Goal: Information Seeking & Learning: Learn about a topic

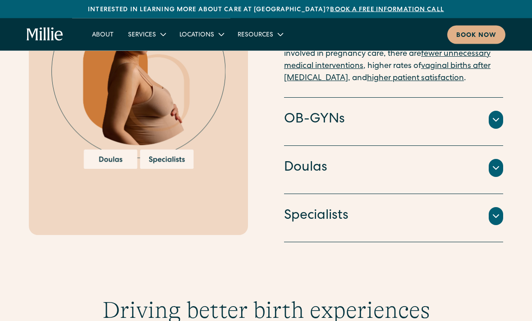
scroll to position [1077, 0]
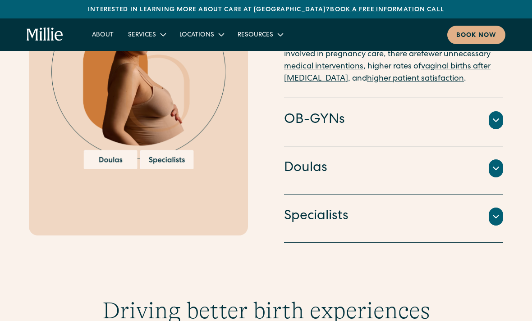
click at [396, 114] on div "OB-GYNs" at bounding box center [393, 120] width 219 height 19
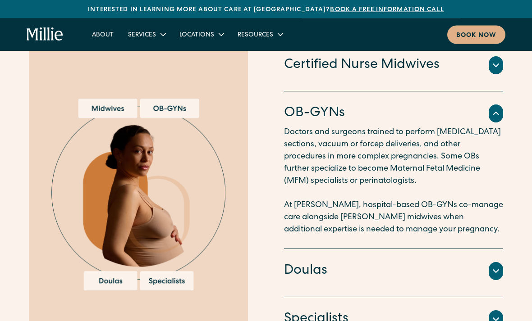
scroll to position [946, 0]
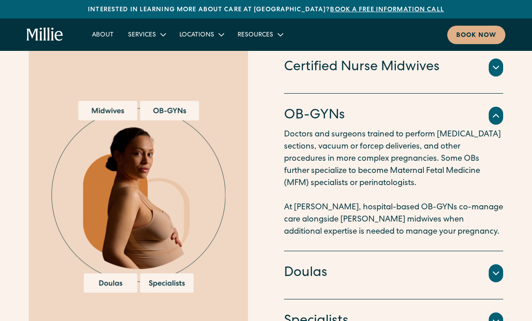
click at [204, 34] on div "Locations" at bounding box center [196, 35] width 35 height 9
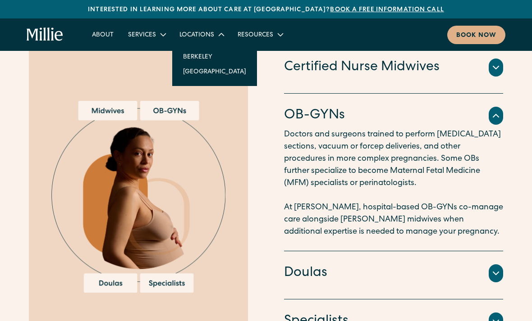
click at [208, 76] on link "[GEOGRAPHIC_DATA]" at bounding box center [214, 71] width 77 height 15
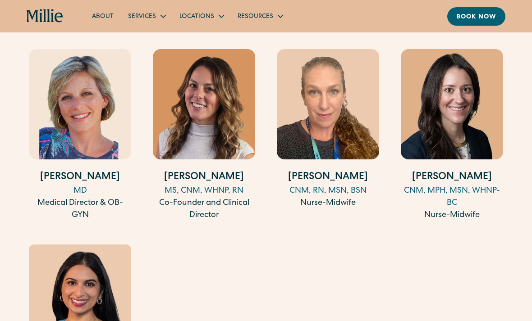
scroll to position [942, 0]
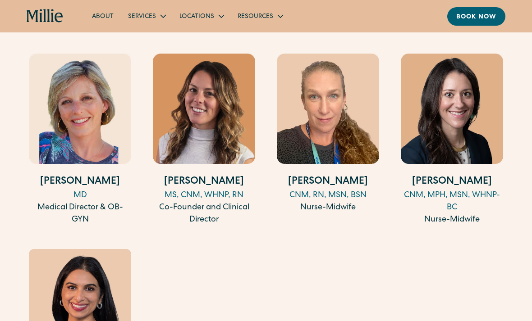
click at [463, 109] on img at bounding box center [451, 109] width 102 height 110
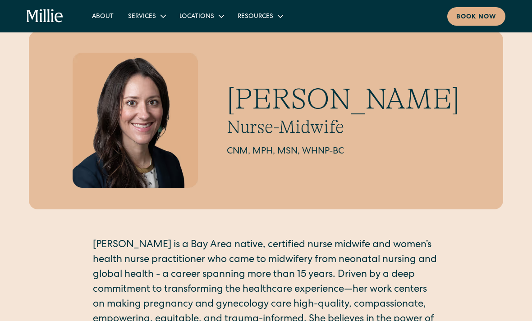
scroll to position [31, 0]
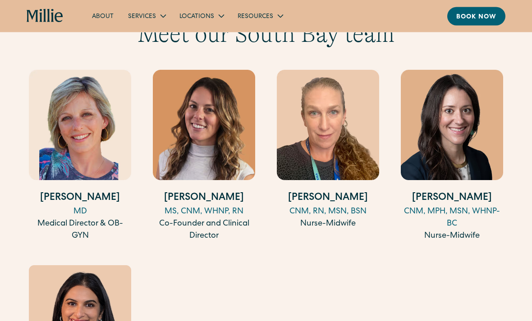
scroll to position [932, 0]
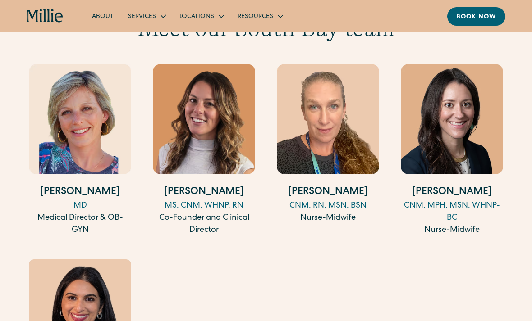
click at [338, 138] on img at bounding box center [328, 119] width 102 height 110
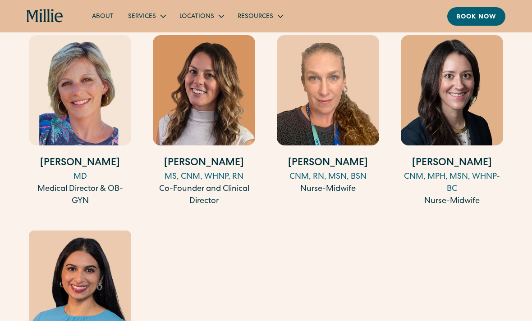
click at [207, 85] on img at bounding box center [204, 90] width 102 height 110
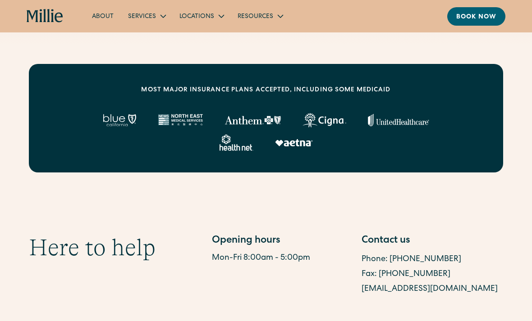
scroll to position [332, 0]
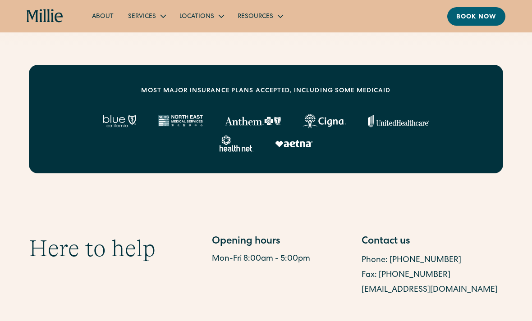
click at [256, 14] on div "Resources" at bounding box center [255, 16] width 36 height 9
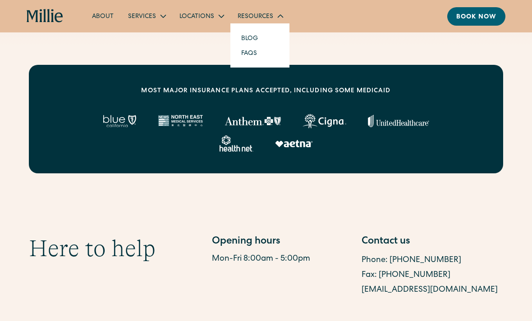
click at [208, 17] on div "Locations" at bounding box center [196, 16] width 35 height 9
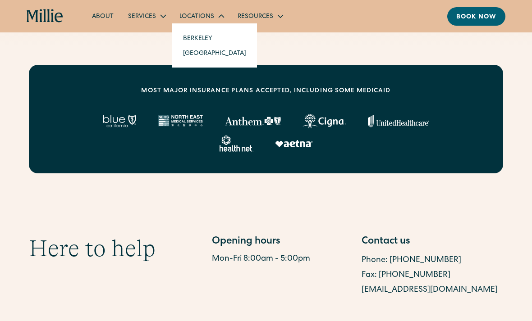
click at [211, 40] on link "Berkeley" at bounding box center [214, 38] width 77 height 15
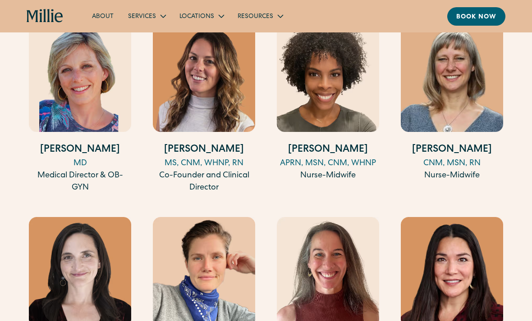
scroll to position [985, 0]
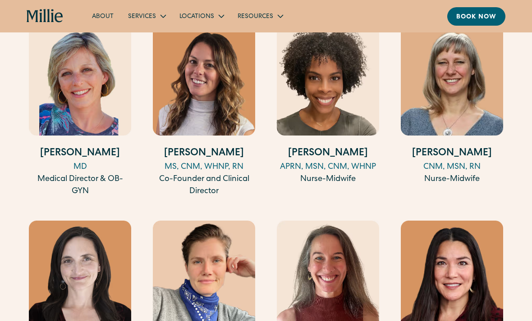
click at [336, 80] on img at bounding box center [328, 80] width 102 height 110
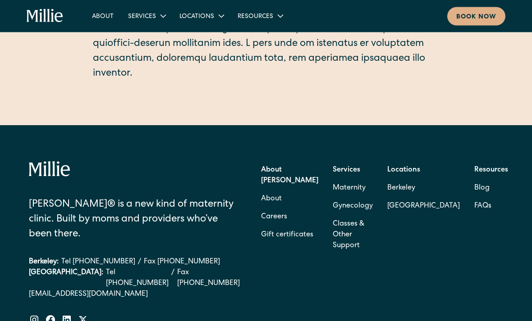
scroll to position [469, 0]
click at [474, 211] on link "FAQs" at bounding box center [482, 206] width 17 height 18
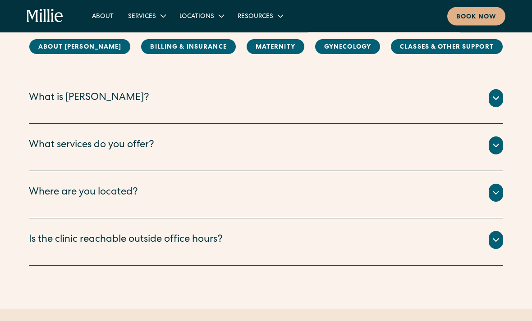
click at [420, 141] on div "What services do you offer?" at bounding box center [266, 146] width 474 height 18
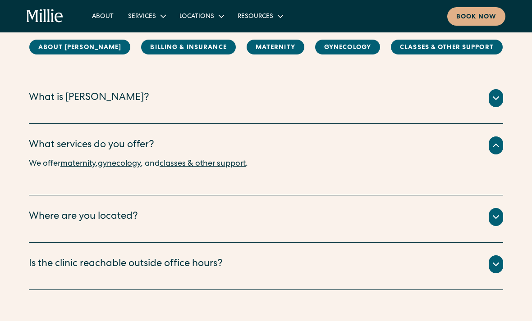
click at [412, 229] on div "We have two locations: Berkeley and South Bay. ‍ Our Berkeley clinic is located…" at bounding box center [266, 228] width 474 height 4
click at [427, 271] on div "Is the clinic reachable outside office hours?" at bounding box center [266, 264] width 474 height 18
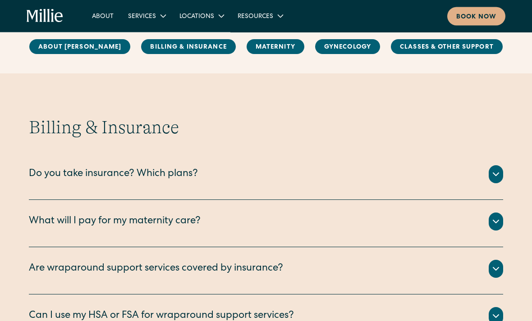
scroll to position [441, 0]
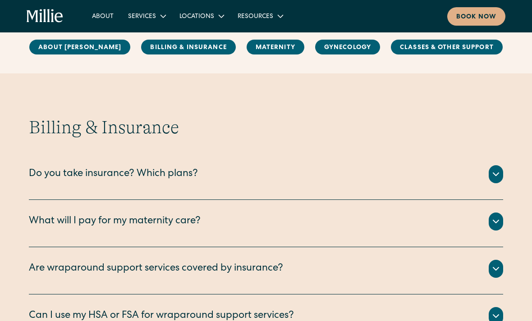
click at [459, 182] on div "Do you take insurance? Which plans?" at bounding box center [266, 174] width 474 height 18
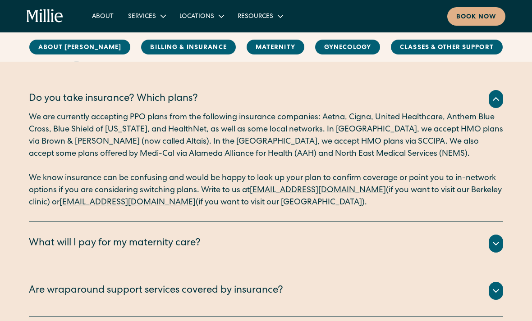
scroll to position [529, 0]
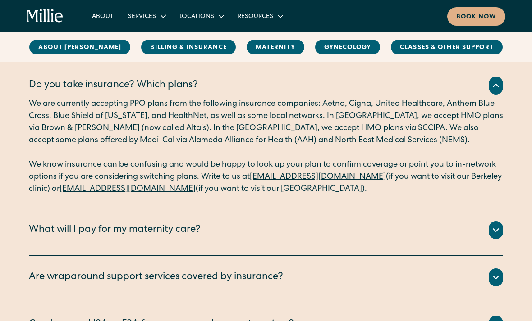
click at [308, 240] on div "All your clinical appointments at Millie, lab tests, ultrasounds, and labor and…" at bounding box center [266, 241] width 474 height 4
click at [499, 236] on div at bounding box center [495, 230] width 14 height 18
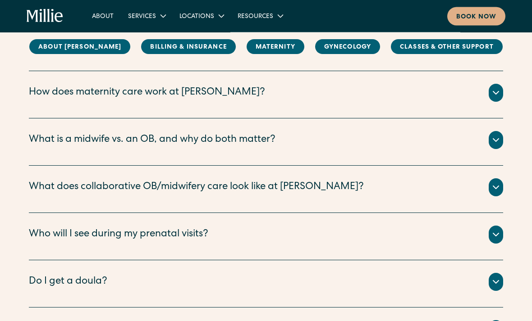
scroll to position [1185, 0]
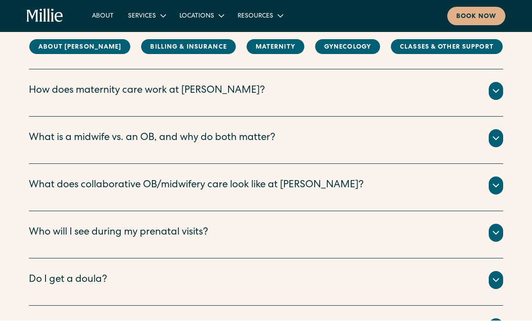
click at [391, 130] on div "What is a midwife vs. an OB, and why do both matter?" at bounding box center [266, 139] width 474 height 18
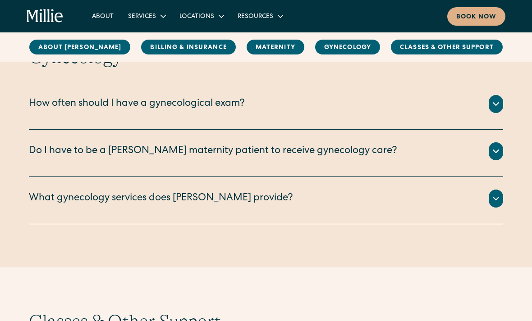
scroll to position [1931, 0]
